Goal: Task Accomplishment & Management: Manage account settings

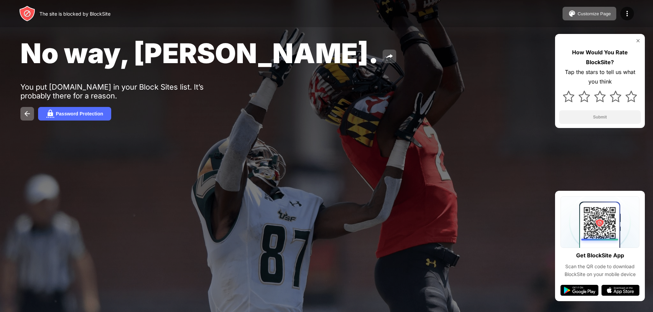
click at [385, 55] on img at bounding box center [389, 56] width 8 height 8
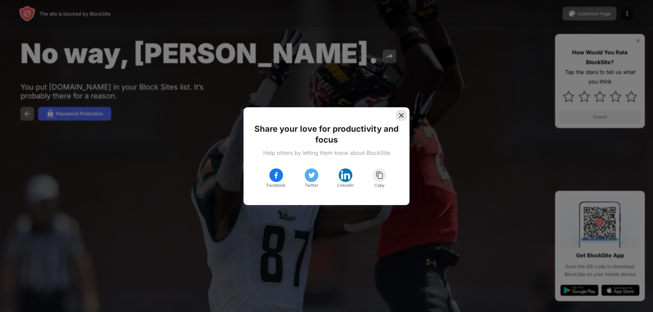
click at [399, 113] on img at bounding box center [401, 115] width 7 height 7
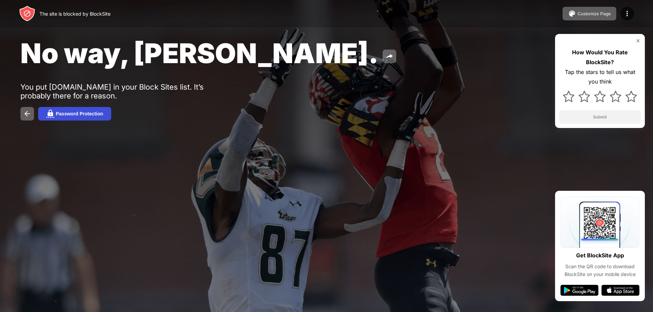
click at [85, 115] on div "Password Protection" at bounding box center [79, 113] width 47 height 5
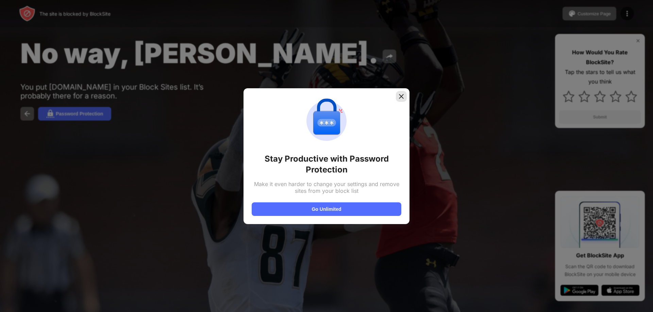
click at [401, 96] on img at bounding box center [401, 96] width 7 height 7
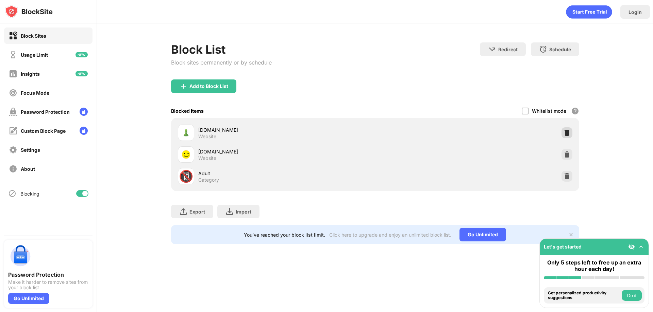
click at [571, 132] on div at bounding box center [566, 133] width 11 height 11
